Goal: Task Accomplishment & Management: Complete application form

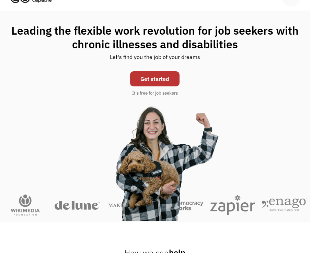
scroll to position [35, 1]
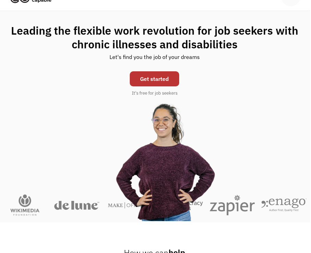
click at [158, 78] on link "Get started" at bounding box center [154, 78] width 49 height 15
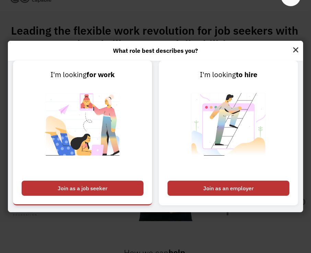
click at [81, 193] on div "Join as a job seeker" at bounding box center [83, 188] width 122 height 15
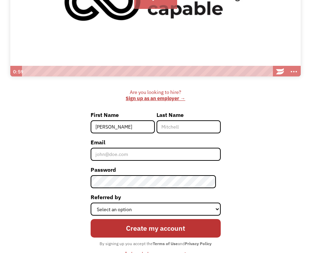
type input "[PERSON_NAME]"
type input "Hayes"
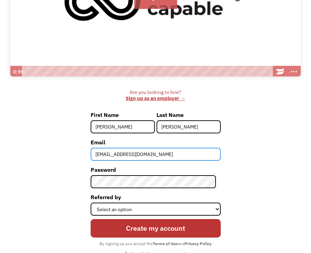
type input "tyler.hayes200@gmail.com"
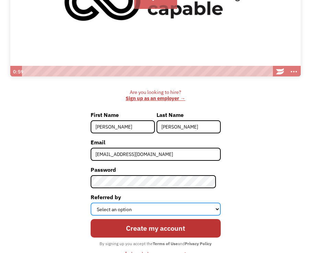
select select "Other"
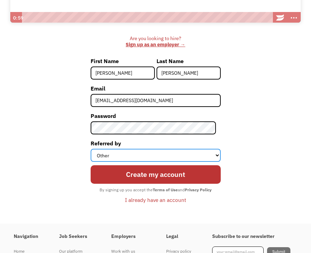
scroll to position [213, 0]
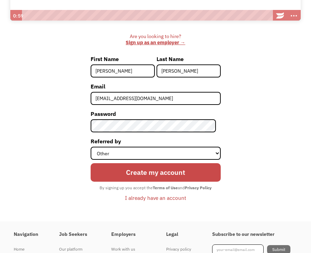
click at [206, 169] on input "Create my account" at bounding box center [156, 172] width 130 height 19
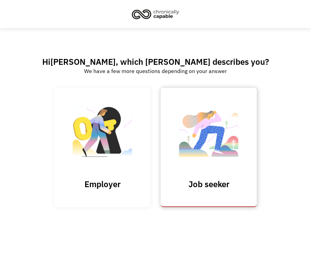
click at [206, 162] on img at bounding box center [208, 135] width 69 height 67
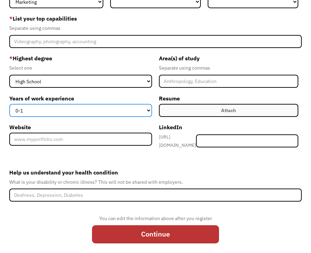
scroll to position [71, 0]
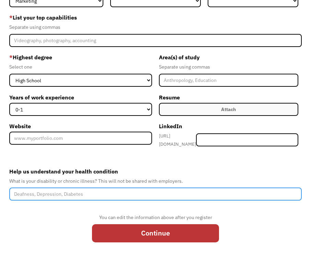
click at [154, 191] on input "Help us understand your health condition" at bounding box center [155, 194] width 292 height 13
type input "B"
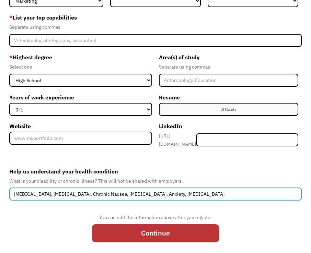
type input "Chronic Pain, Migraines, Chronic Nausea, Kidney Stones, Anxiety, PTSD"
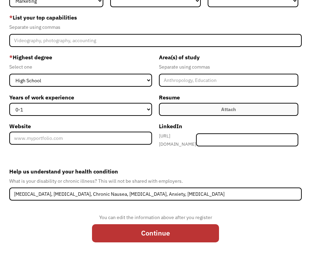
click at [166, 156] on form "68cf8e0f9af8632f2f0694f1 tyler.hayes200@gmail.com Tyler Hayes Other * What are …" at bounding box center [155, 109] width 292 height 275
click at [105, 123] on label "Website" at bounding box center [80, 126] width 143 height 11
click at [105, 132] on input "Website" at bounding box center [80, 138] width 143 height 13
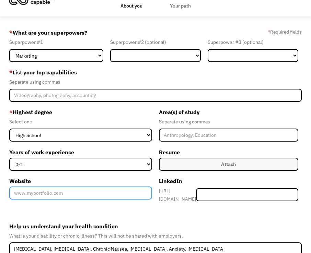
scroll to position [15, 0]
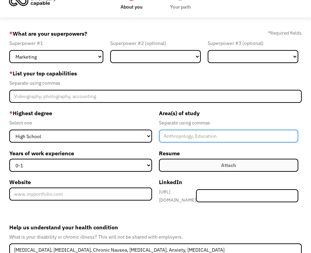
click at [172, 136] on input "Member-Create-Step1" at bounding box center [228, 136] width 139 height 13
type input "Computer Science, Wellness, Cannabis"
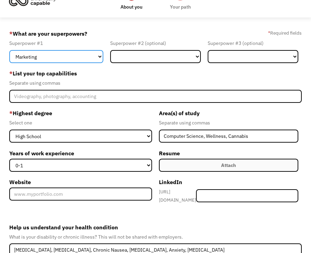
select select "Customer Service"
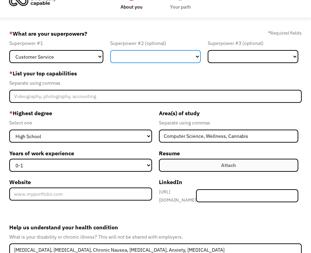
select select "Sales"
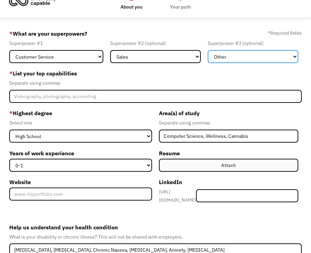
select select "Engineering & Construction"
click at [222, 76] on label "* List your top capabilities" at bounding box center [155, 73] width 292 height 11
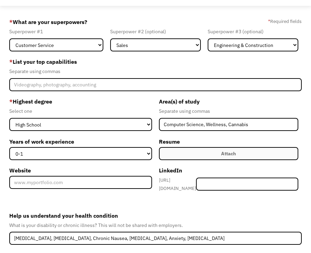
scroll to position [29, 0]
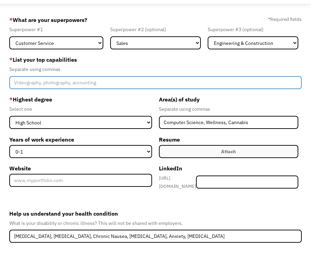
click at [165, 78] on input "Member-Create-Step1" at bounding box center [155, 82] width 292 height 13
click at [66, 85] on input "Member-Create-Step1" at bounding box center [155, 82] width 292 height 13
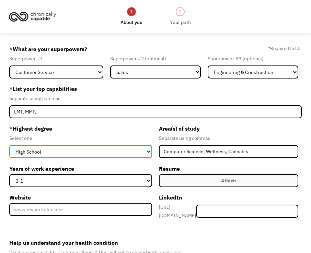
scroll to position [0, 0]
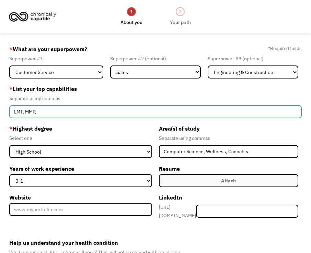
click at [109, 110] on input "LMT, MMP," at bounding box center [155, 111] width 292 height 13
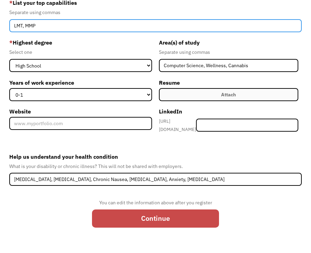
scroll to position [86, 0]
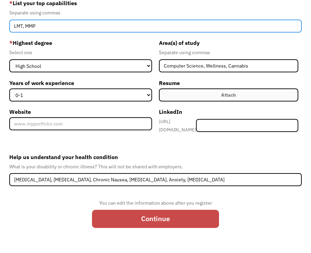
type input "LMT, MMP"
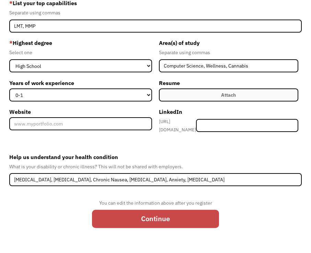
click at [178, 215] on input "Continue" at bounding box center [155, 219] width 127 height 19
type input "Please wait..."
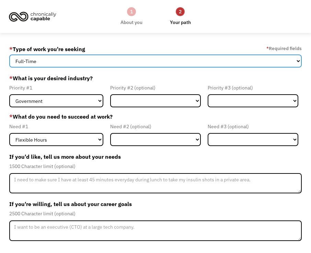
select select "part-time"
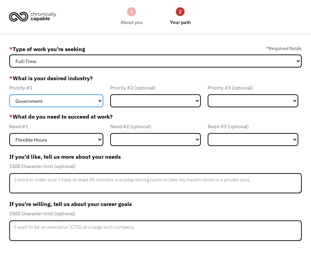
select select "Tech & Engineering"
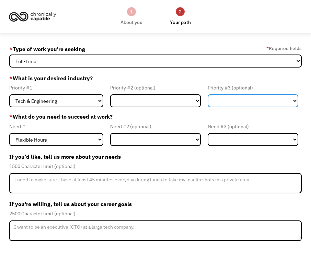
select select "Administrative"
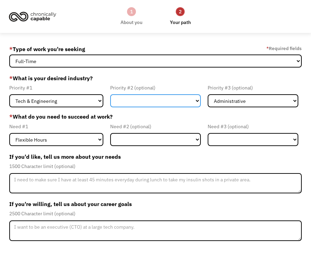
select select "Creative & Design"
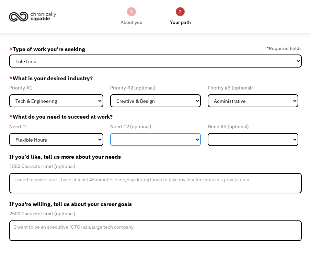
select select "Remote Work"
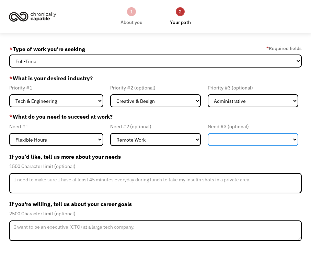
select select "On-site Accommodations"
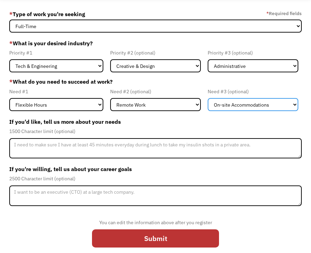
scroll to position [37, 0]
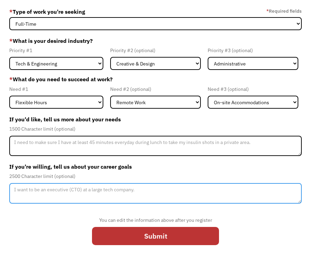
click at [51, 191] on textarea "Member-Update-Form-Step2" at bounding box center [155, 193] width 292 height 21
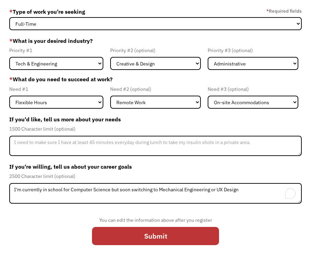
click at [143, 210] on div "You can edit the information above after you register Submit" at bounding box center [155, 229] width 292 height 42
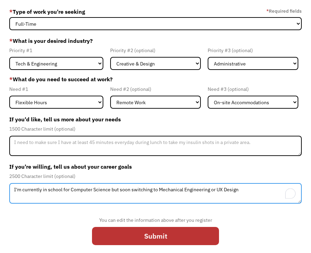
click at [242, 190] on textarea "I'm currently in school for Computer Science but soon switching to Mechanical E…" at bounding box center [155, 193] width 292 height 21
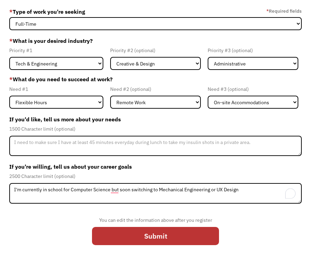
click at [249, 223] on div "You can edit the information above after you register Submit" at bounding box center [155, 229] width 292 height 42
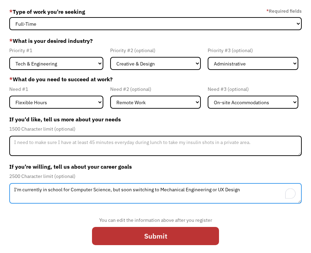
click at [120, 188] on textarea "I'm currently in school for Computer Science, but soon switching to Mechanical …" at bounding box center [155, 193] width 292 height 21
click at [253, 190] on textarea "I'm currently in school for Computer Science, but will soon switching to Mechan…" at bounding box center [155, 193] width 292 height 21
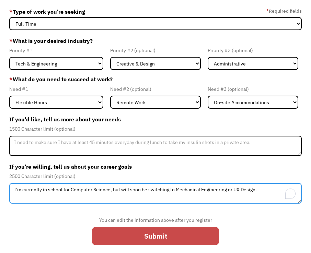
type textarea "I'm currently in school for Computer Science, but will soon be switching to Mec…"
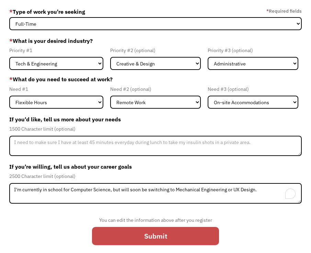
click at [177, 237] on input "Submit" at bounding box center [155, 236] width 127 height 19
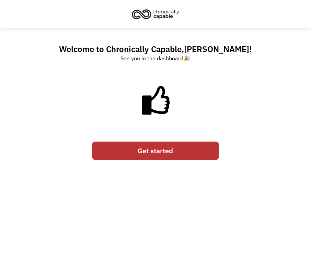
click at [196, 148] on link "Get started" at bounding box center [155, 151] width 127 height 19
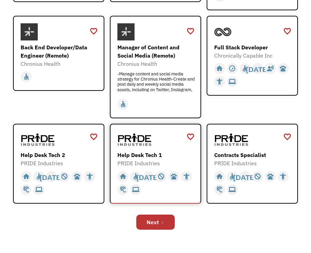
scroll to position [254, 0]
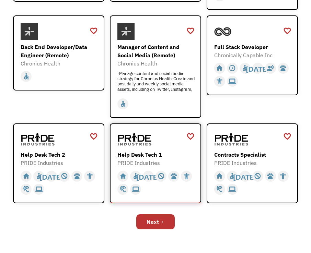
click at [153, 139] on div at bounding box center [156, 139] width 78 height 17
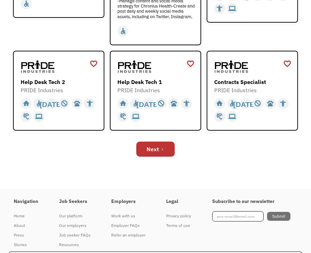
scroll to position [350, 0]
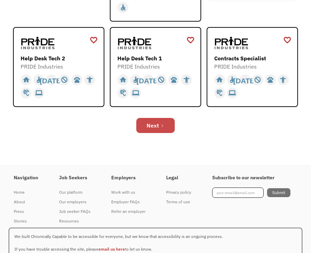
click at [161, 124] on icon "Next Page" at bounding box center [162, 126] width 4 height 4
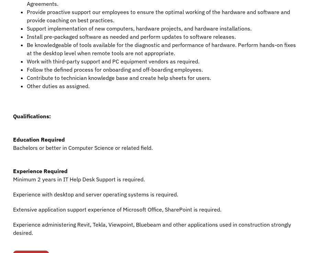
scroll to position [272, 0]
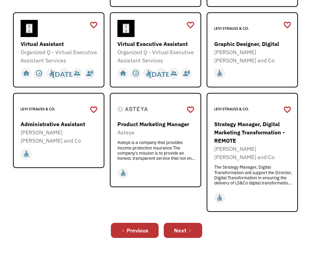
scroll to position [282, 0]
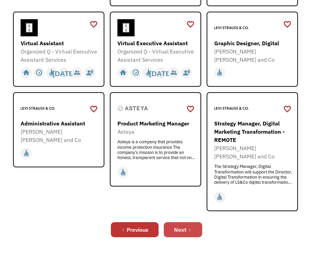
click at [187, 222] on link "Next" at bounding box center [183, 229] width 38 height 15
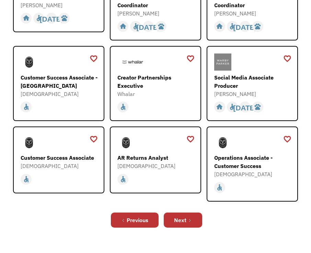
scroll to position [289, 0]
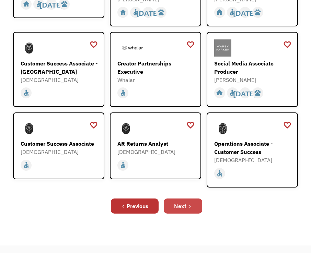
click at [176, 202] on div "Next" at bounding box center [180, 206] width 12 height 8
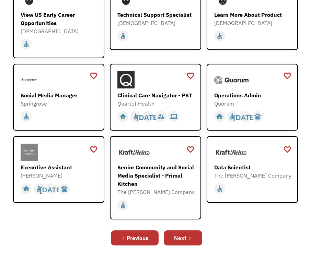
scroll to position [268, 0]
